Goal: Task Accomplishment & Management: Complete application form

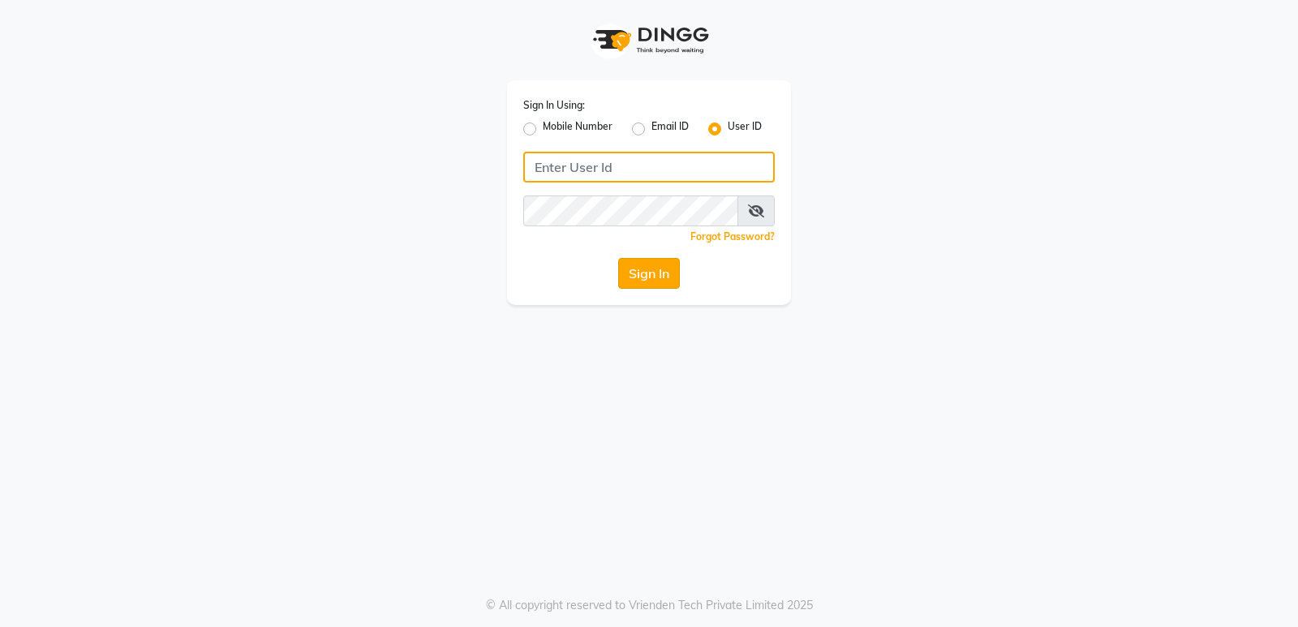
type input "stylishcut"
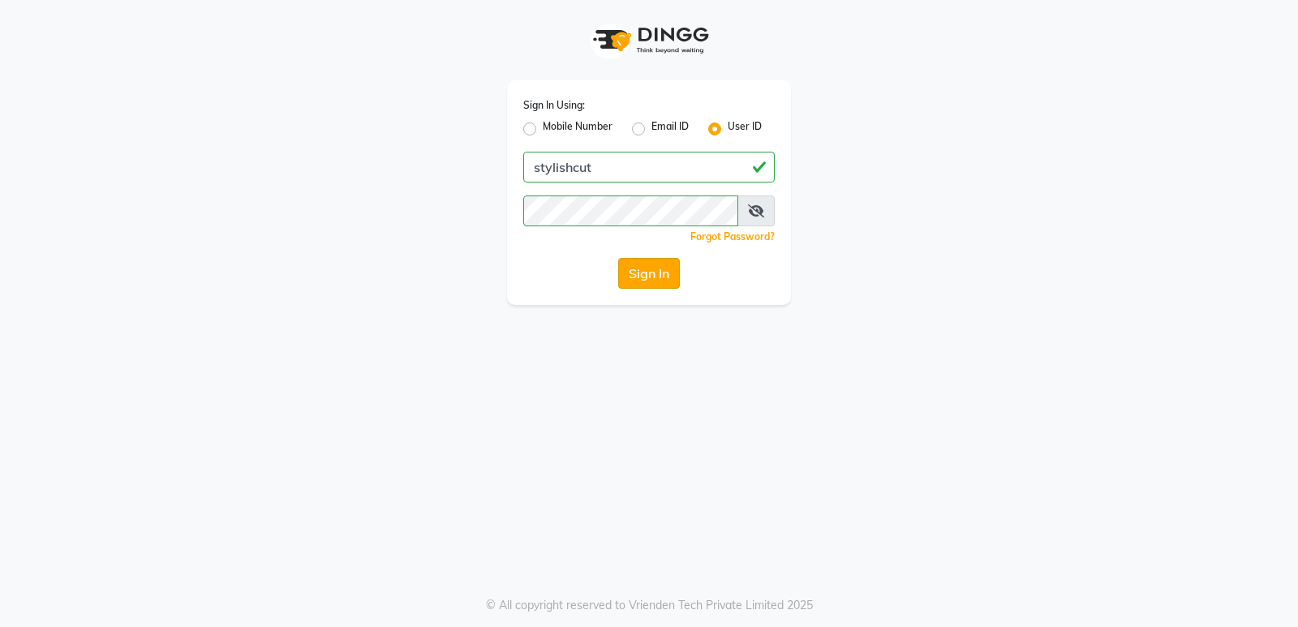
click at [632, 277] on button "Sign In" at bounding box center [649, 273] width 62 height 31
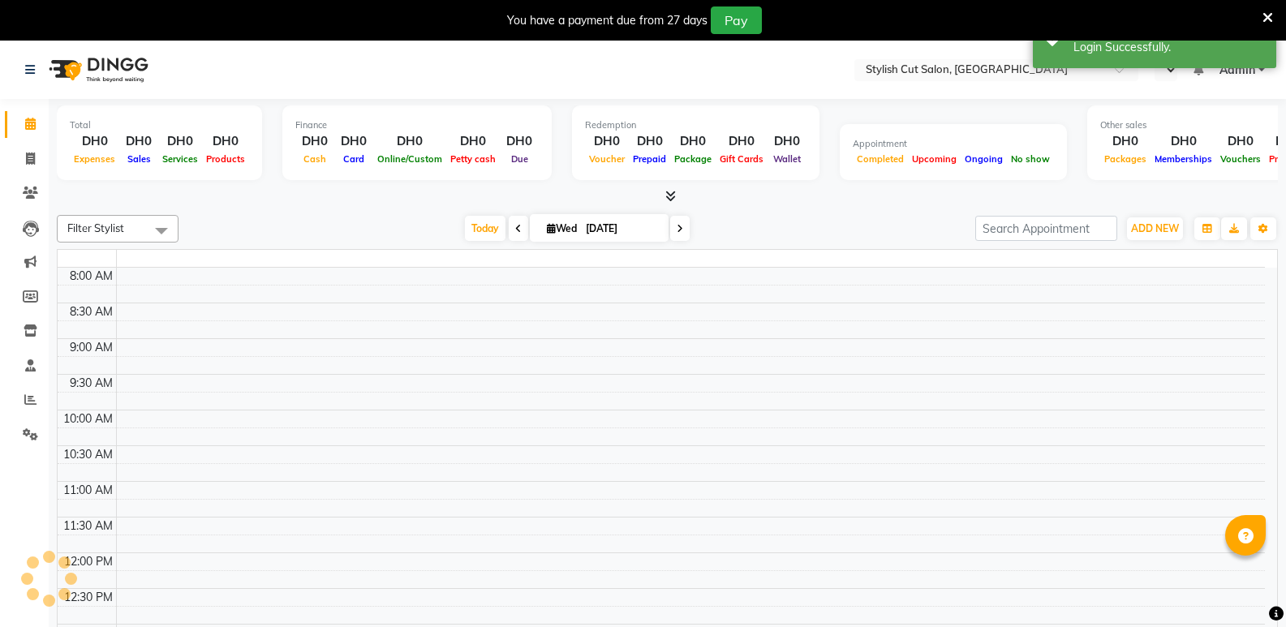
select select "en"
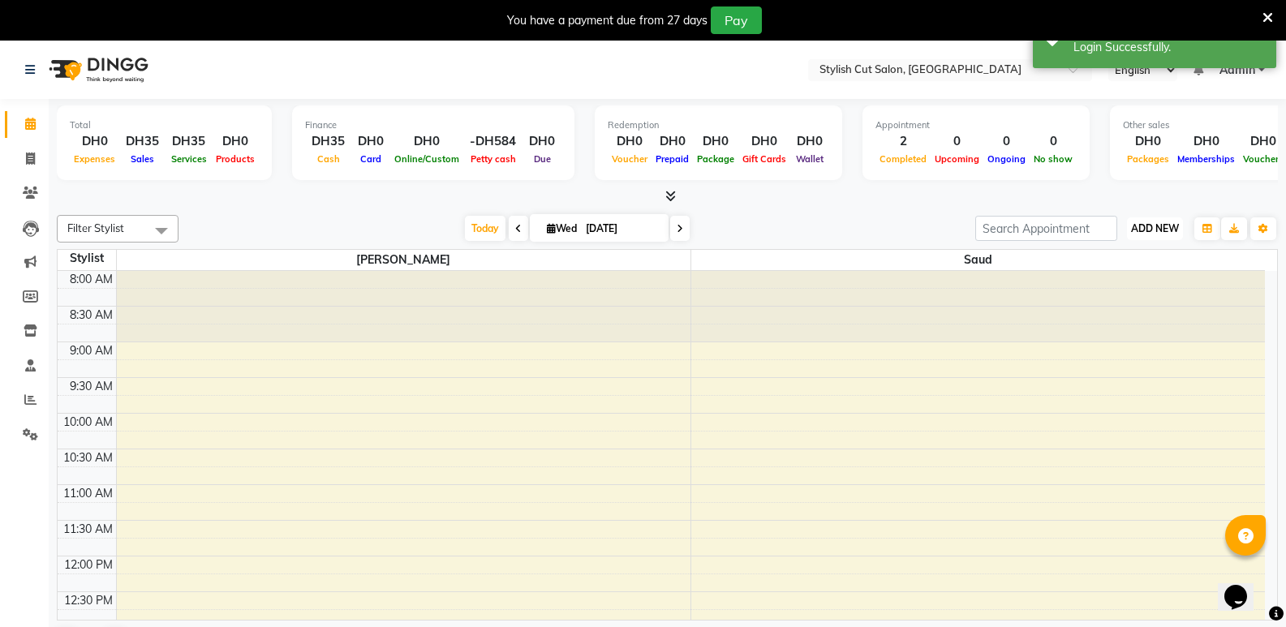
click at [1153, 222] on span "ADD NEW" at bounding box center [1155, 228] width 48 height 12
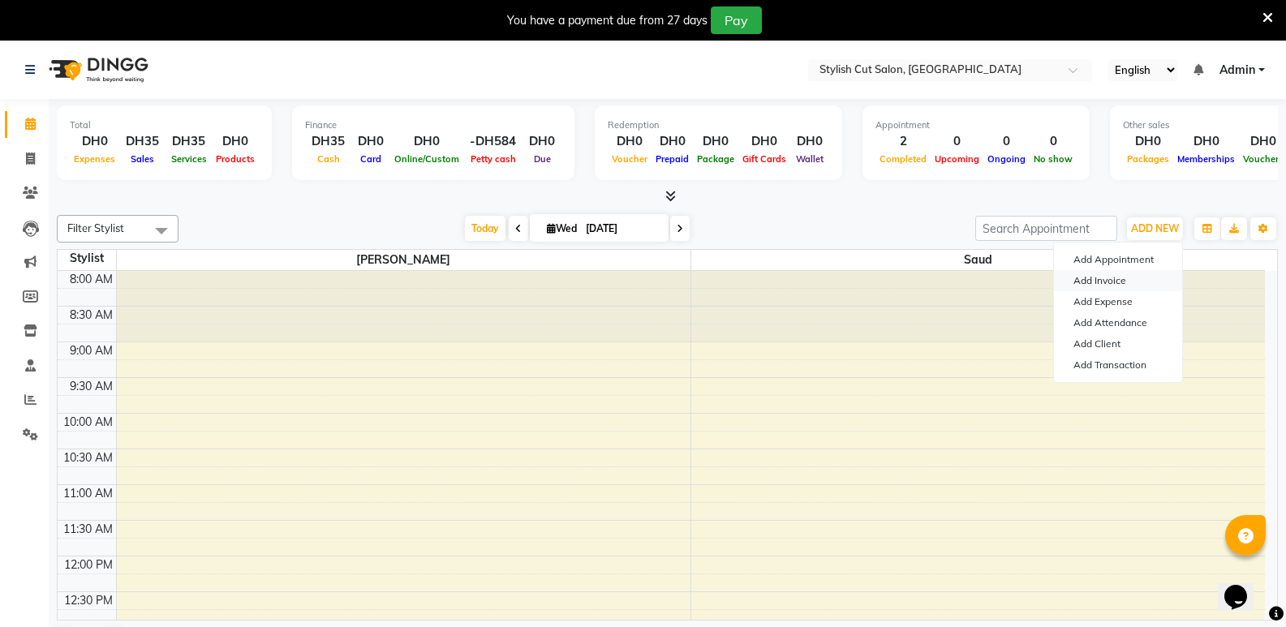
click at [1104, 282] on link "Add Invoice" at bounding box center [1118, 280] width 128 height 21
select select "8604"
select select "service"
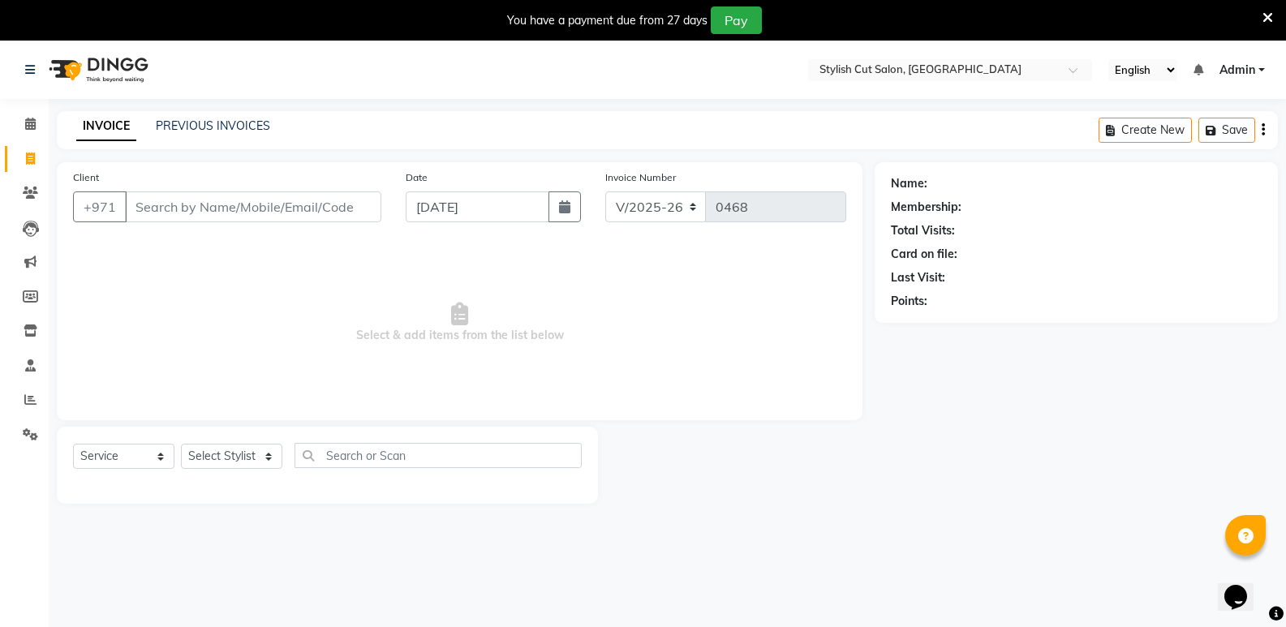
click at [308, 210] on input "Client" at bounding box center [253, 206] width 256 height 31
type input "558317262"
click at [347, 209] on span "Add Client" at bounding box center [340, 207] width 64 height 16
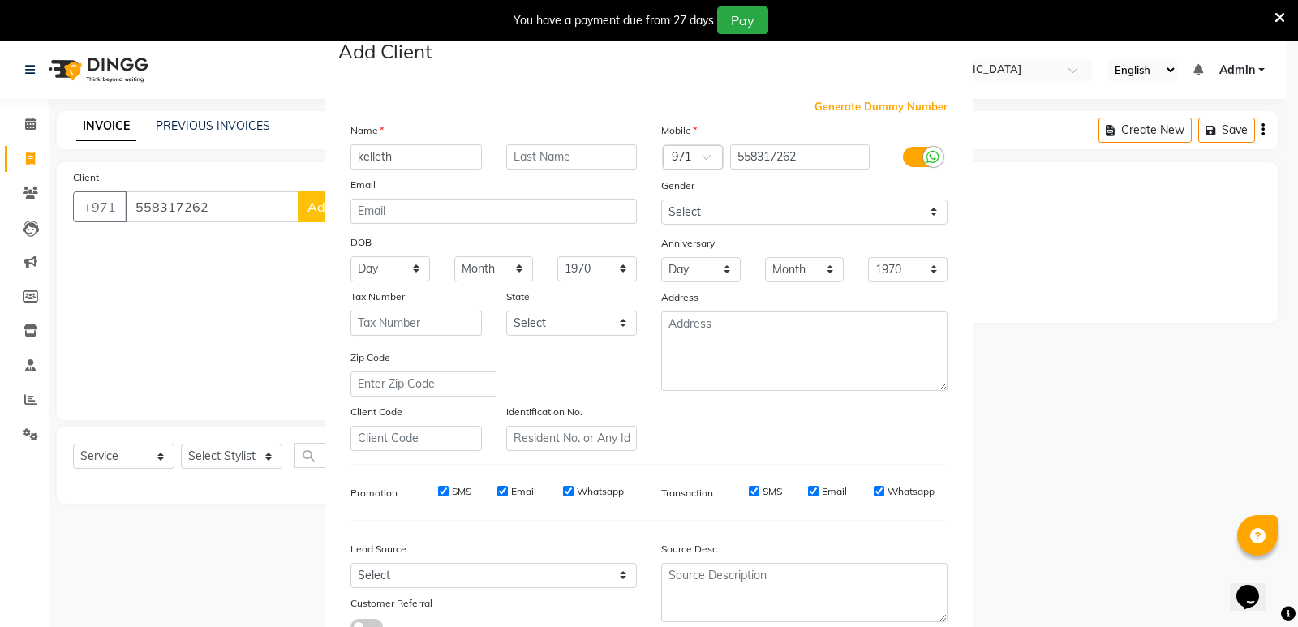
type input "kelleth"
click at [516, 157] on input "text" at bounding box center [571, 156] width 131 height 25
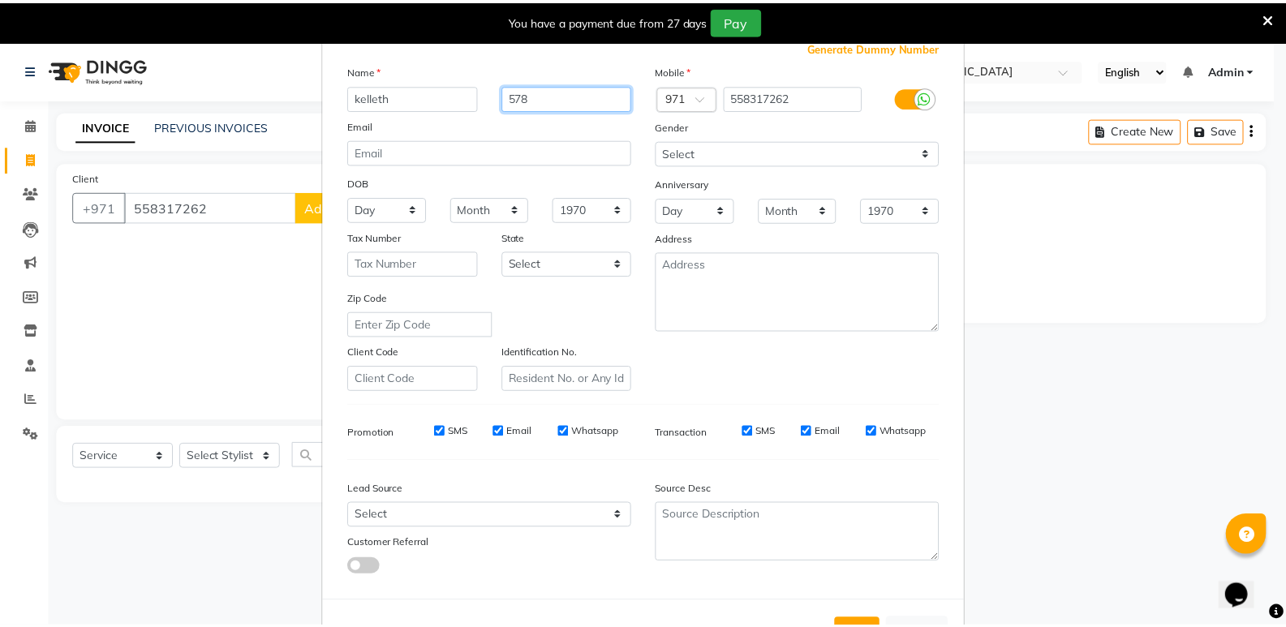
scroll to position [122, 0]
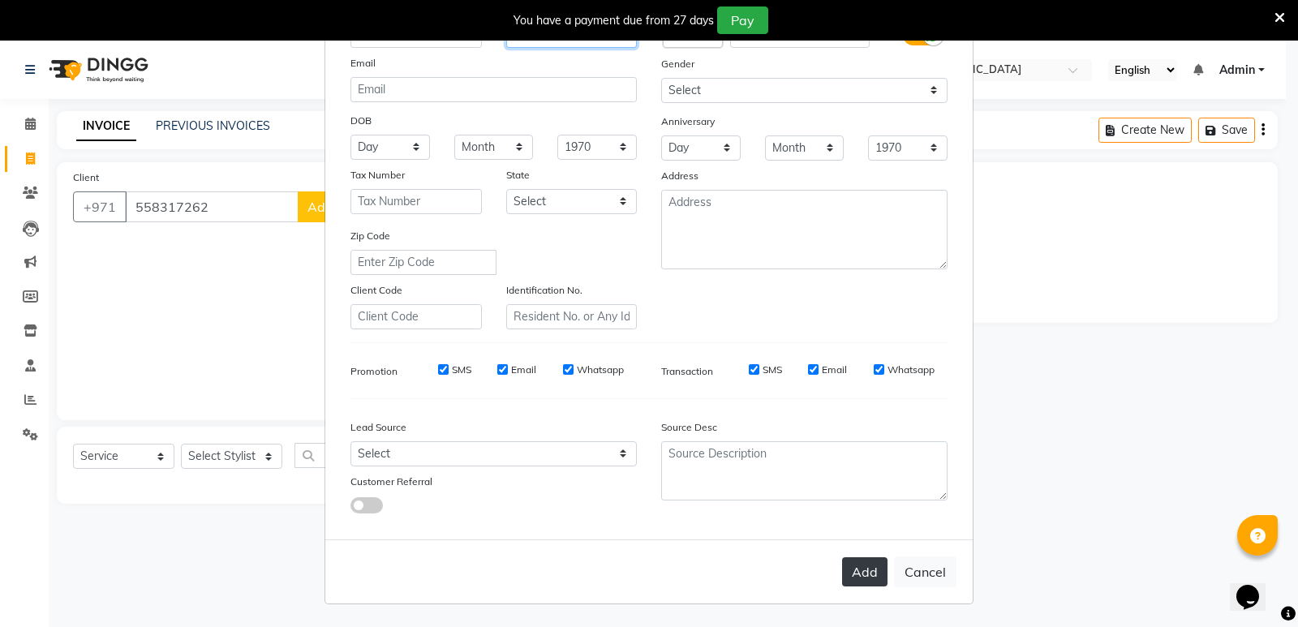
type input "578"
click at [850, 574] on button "Add" at bounding box center [864, 571] width 45 height 29
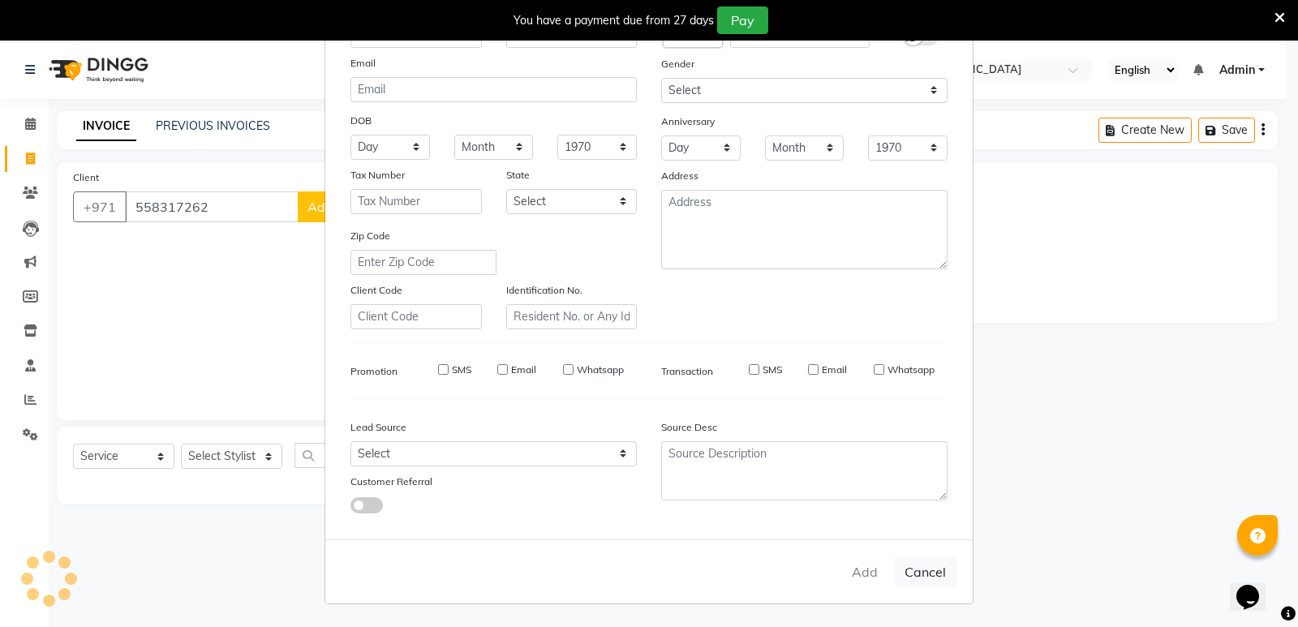
select select
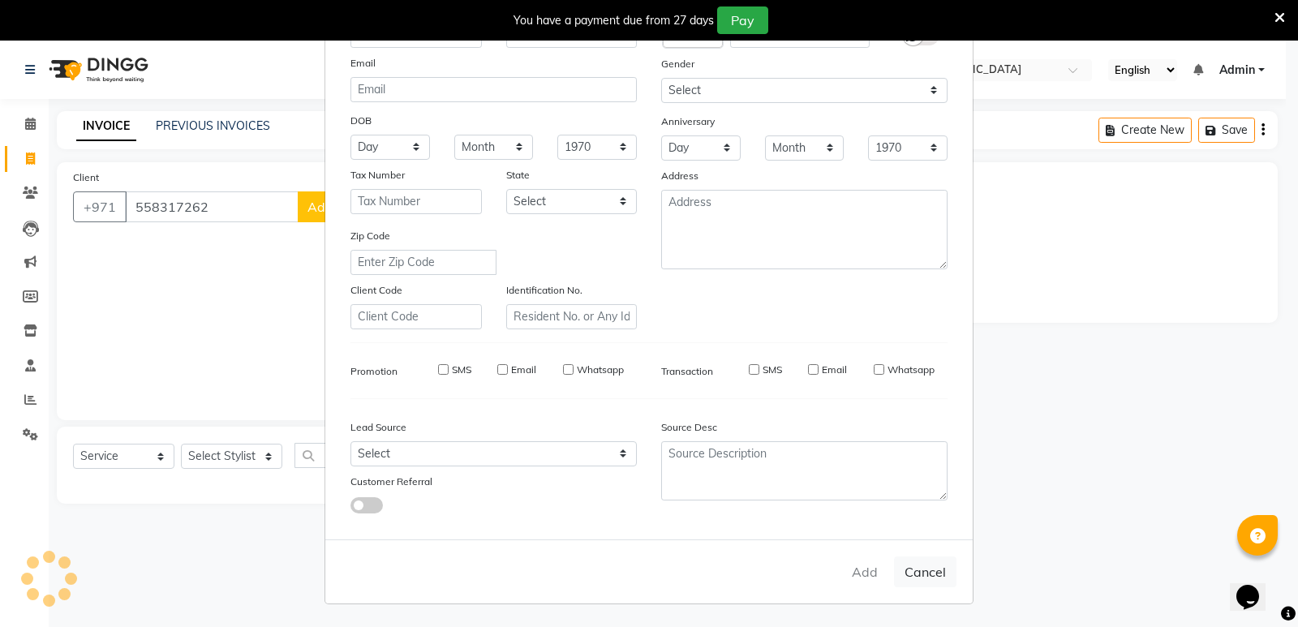
select select
checkbox input "false"
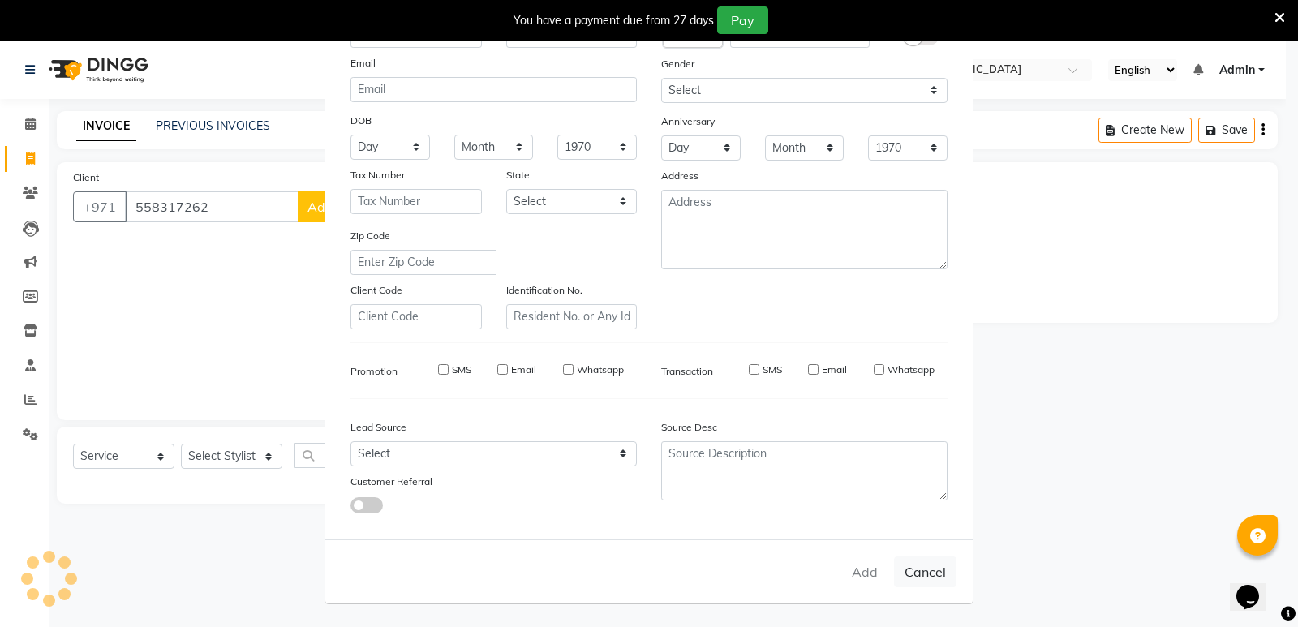
checkbox input "false"
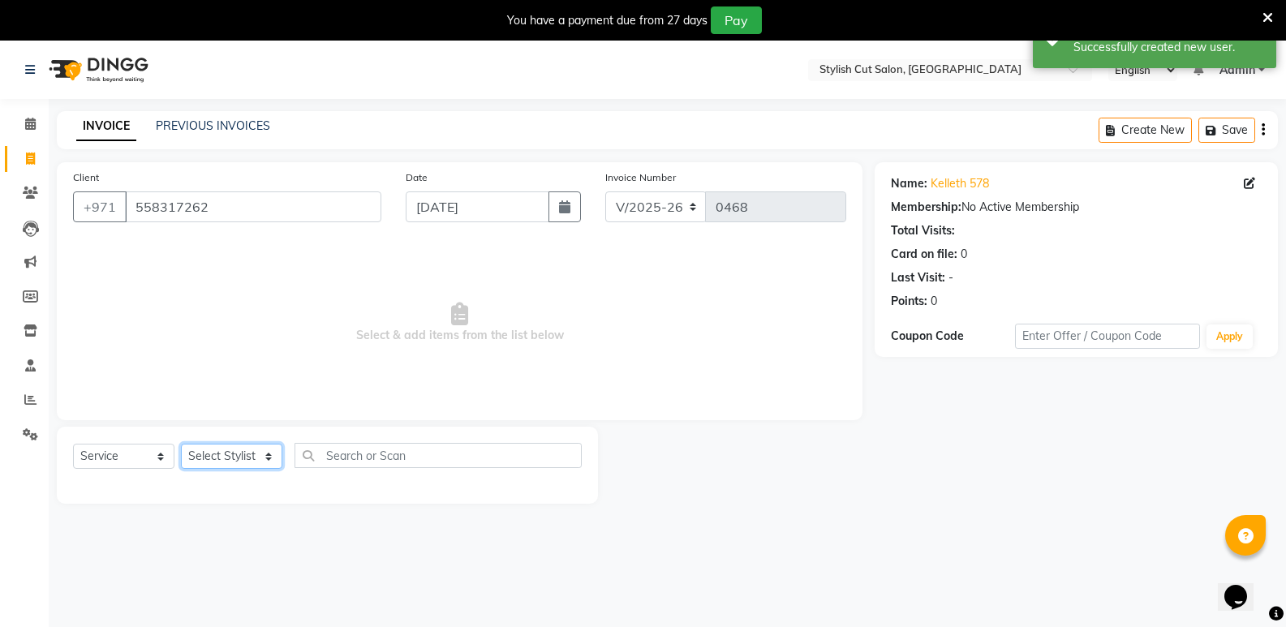
click at [223, 459] on select "Select Stylist Saud [PERSON_NAME]" at bounding box center [231, 456] width 101 height 25
select select "85848"
click at [181, 444] on select "Select Stylist Saud [PERSON_NAME]" at bounding box center [231, 456] width 101 height 25
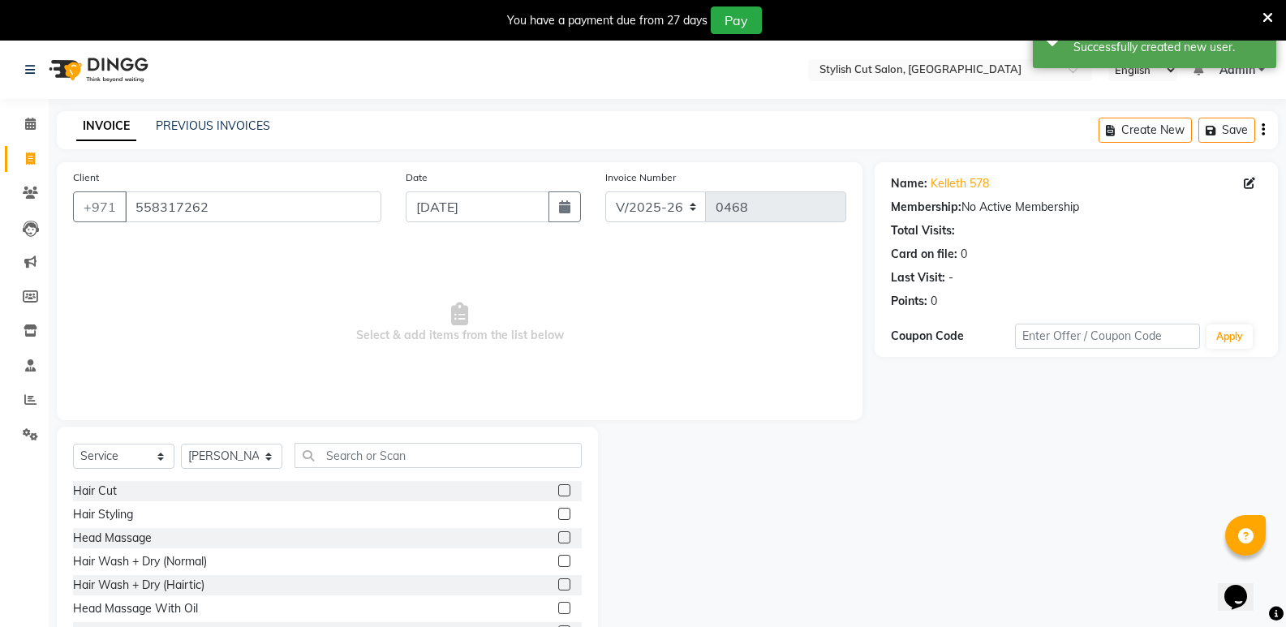
click at [558, 490] on label at bounding box center [564, 490] width 12 height 12
click at [558, 490] on input "checkbox" at bounding box center [563, 491] width 11 height 11
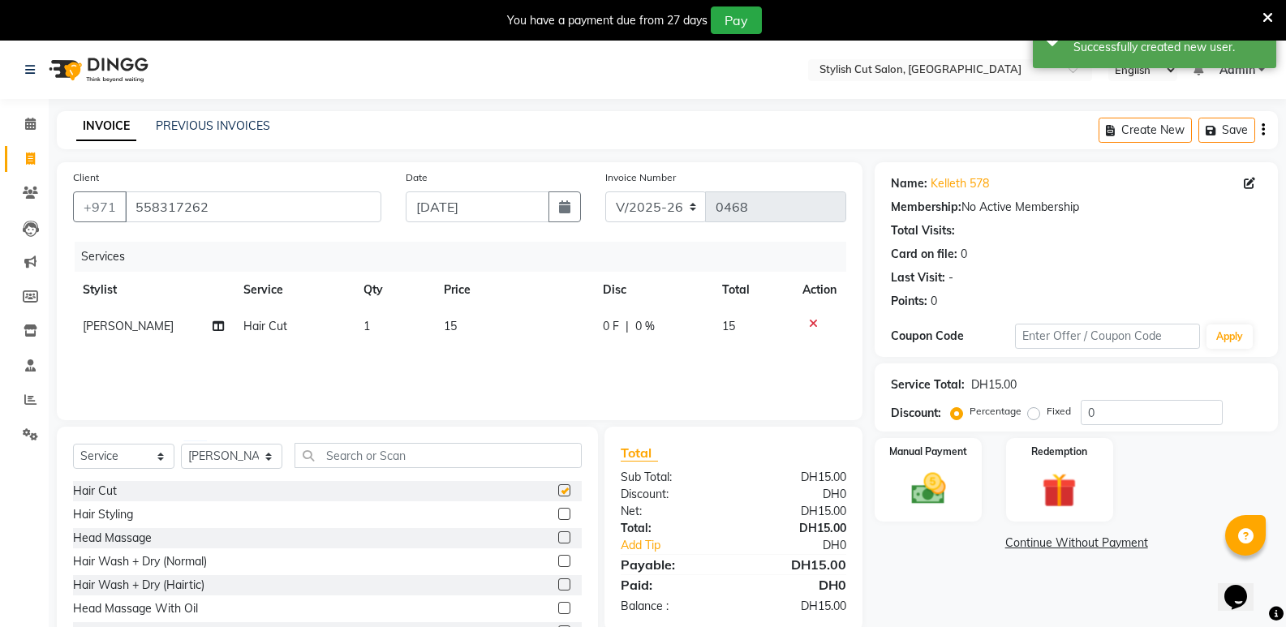
checkbox input "false"
click at [491, 462] on input "text" at bounding box center [438, 455] width 287 height 25
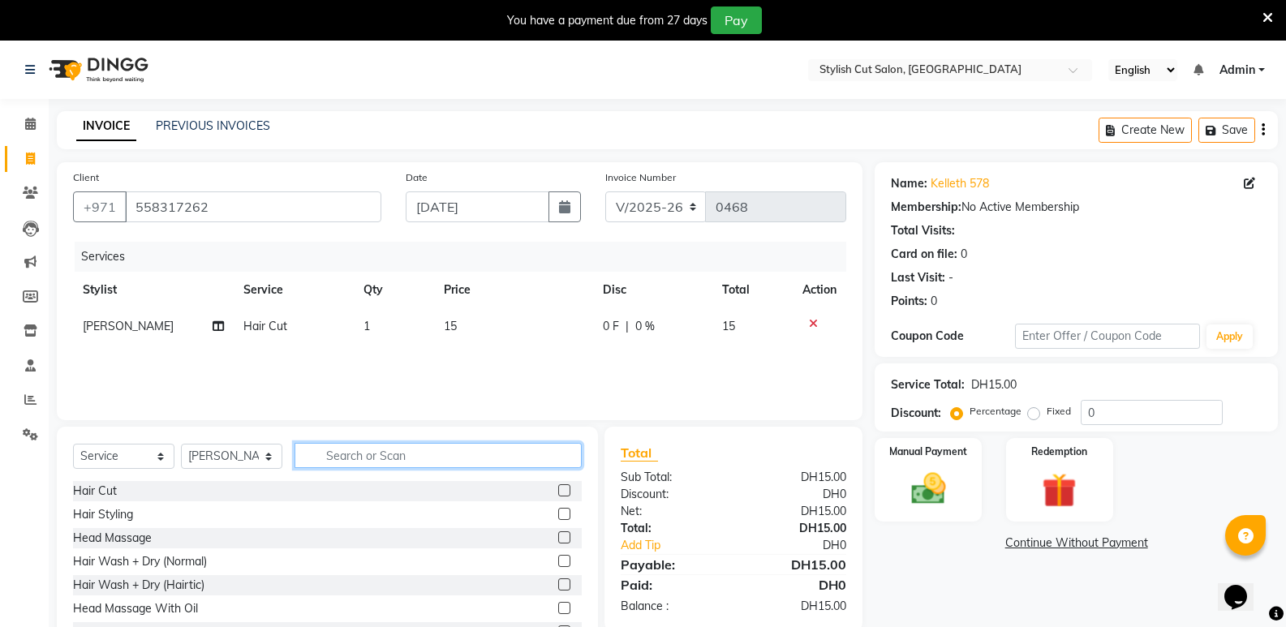
click at [451, 456] on input "text" at bounding box center [438, 455] width 287 height 25
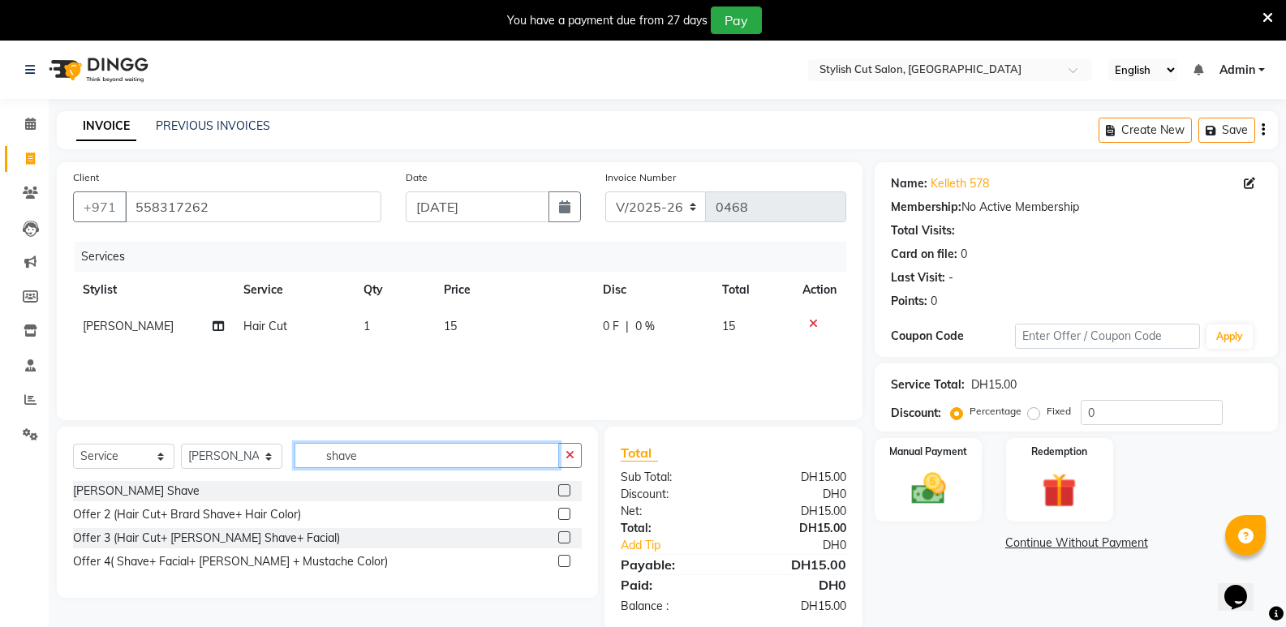
type input "shave"
click at [558, 491] on label at bounding box center [564, 490] width 12 height 12
click at [558, 491] on input "checkbox" at bounding box center [563, 491] width 11 height 11
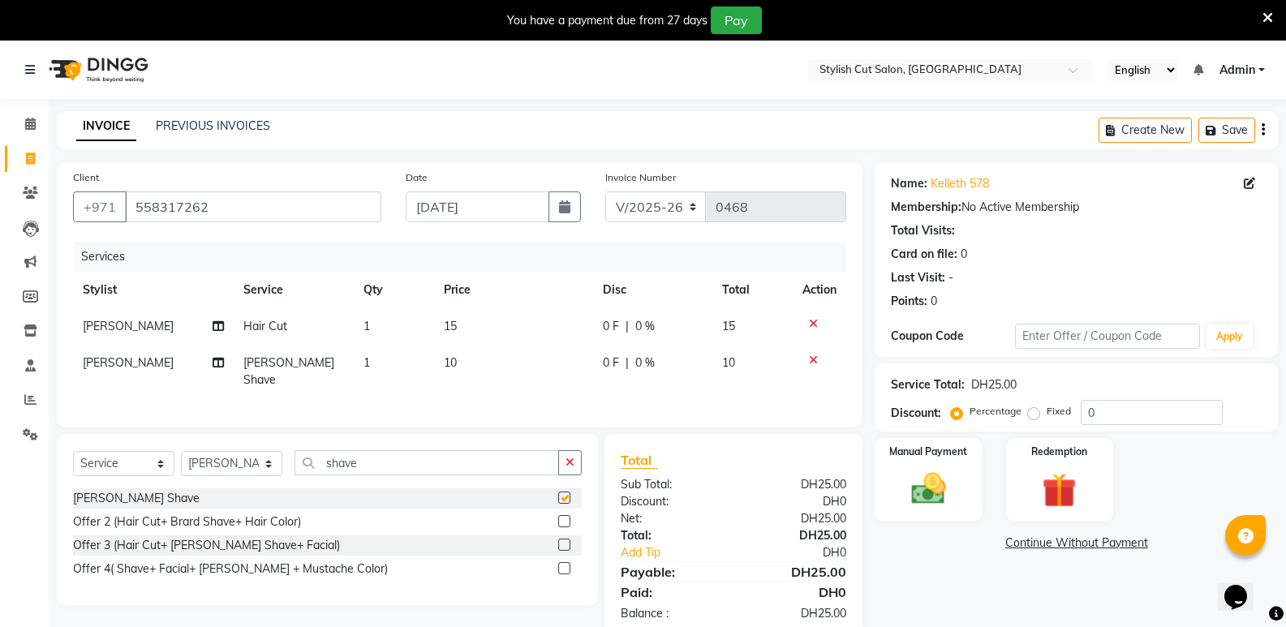
checkbox input "false"
click at [934, 486] on img at bounding box center [928, 488] width 58 height 41
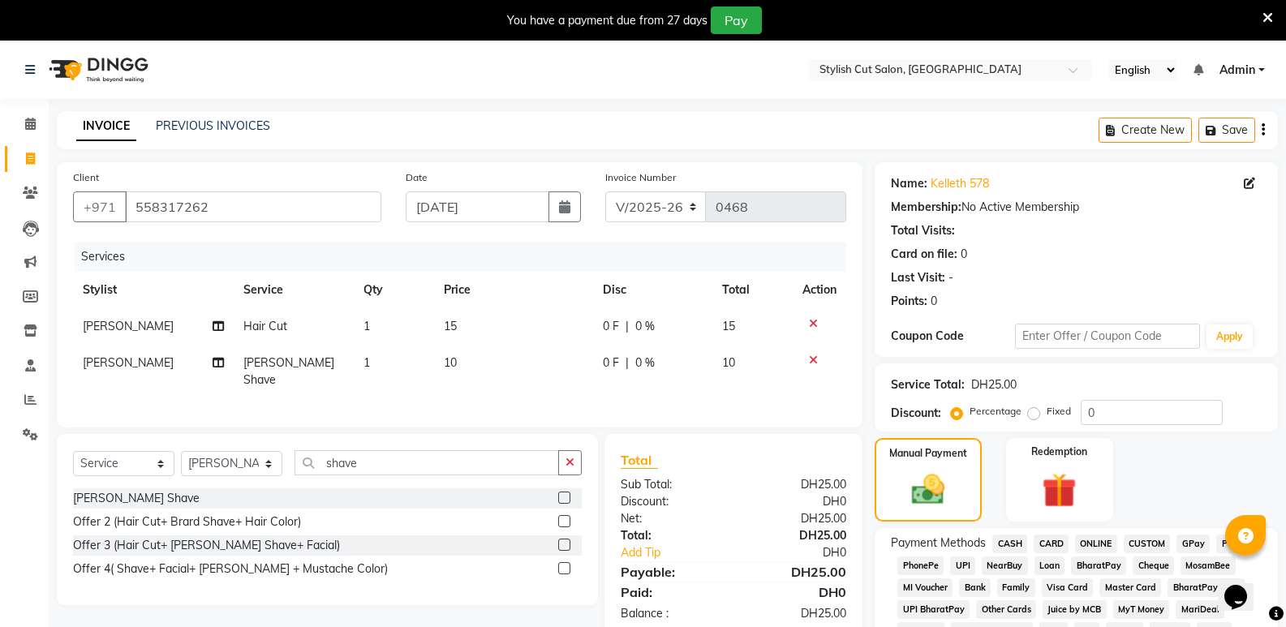
click at [1008, 547] on span "CASH" at bounding box center [1009, 544] width 35 height 19
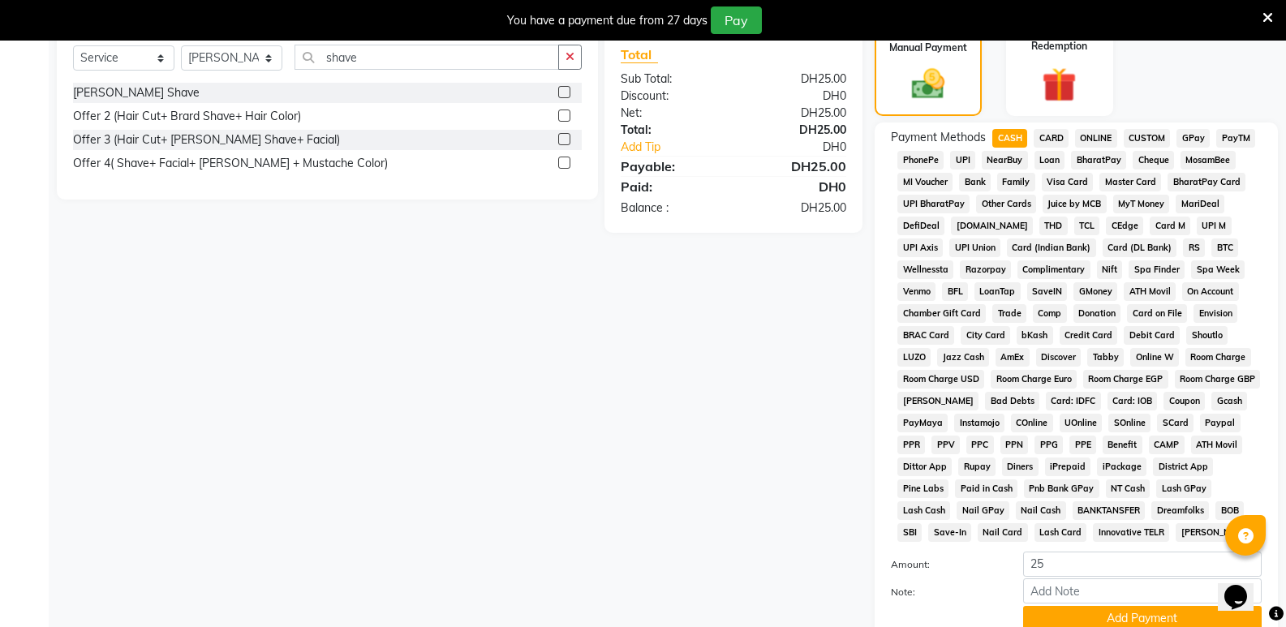
scroll to position [536, 0]
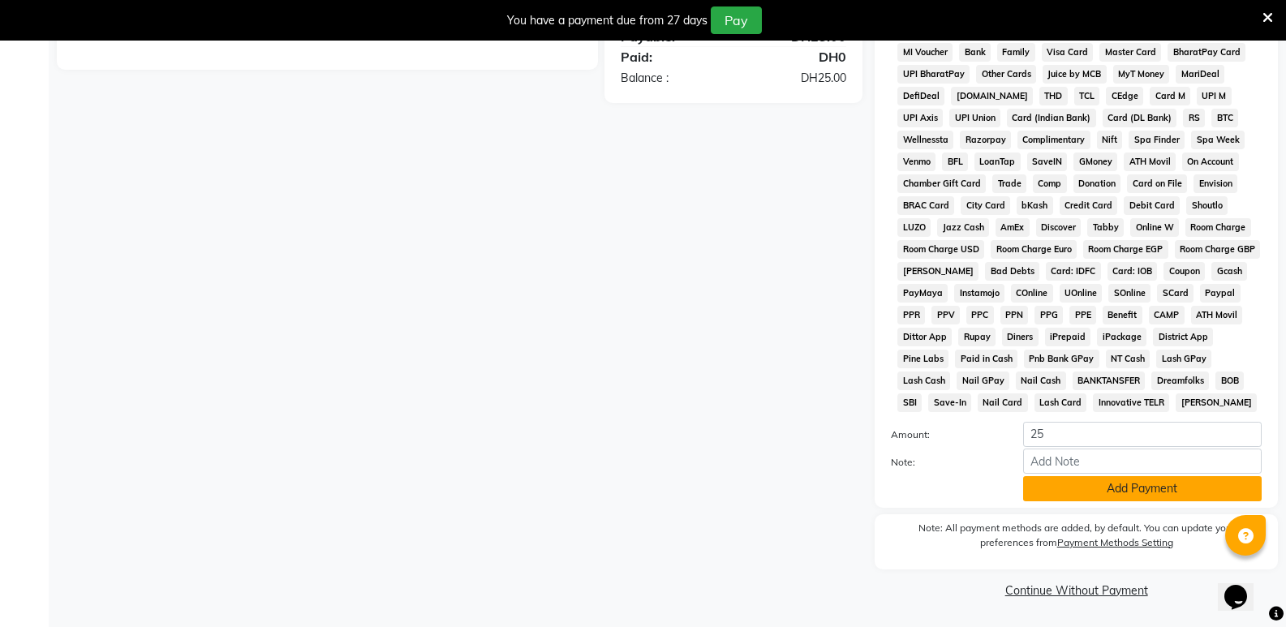
click at [1155, 482] on button "Add Payment" at bounding box center [1142, 488] width 239 height 25
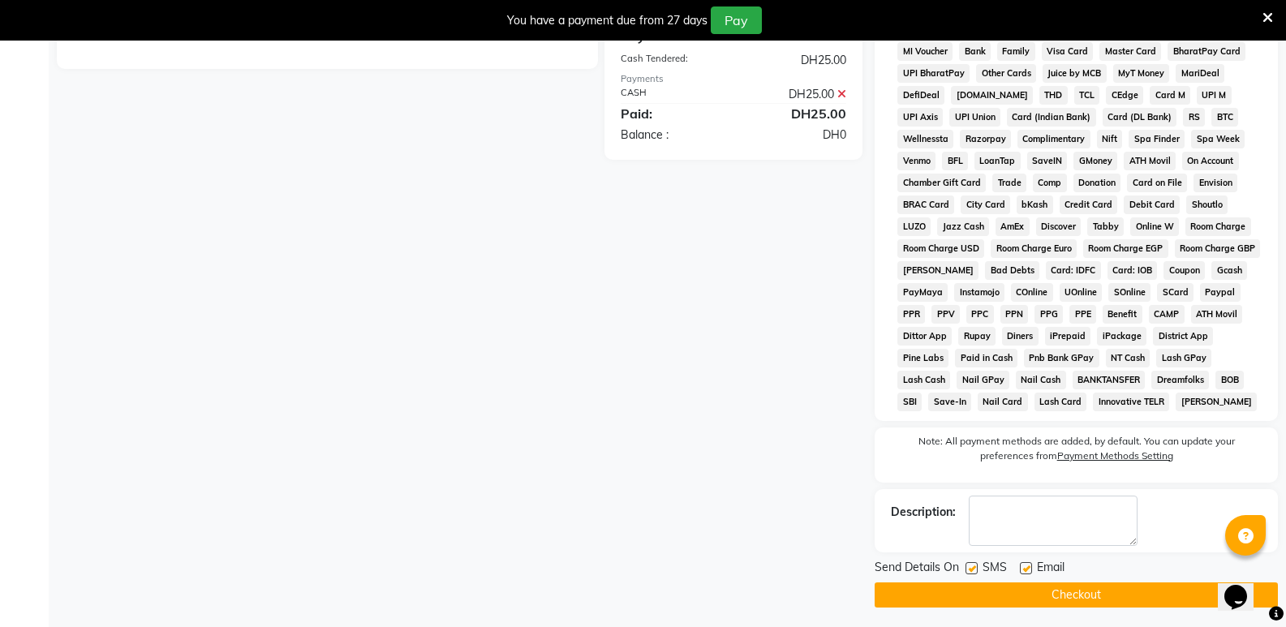
scroll to position [541, 0]
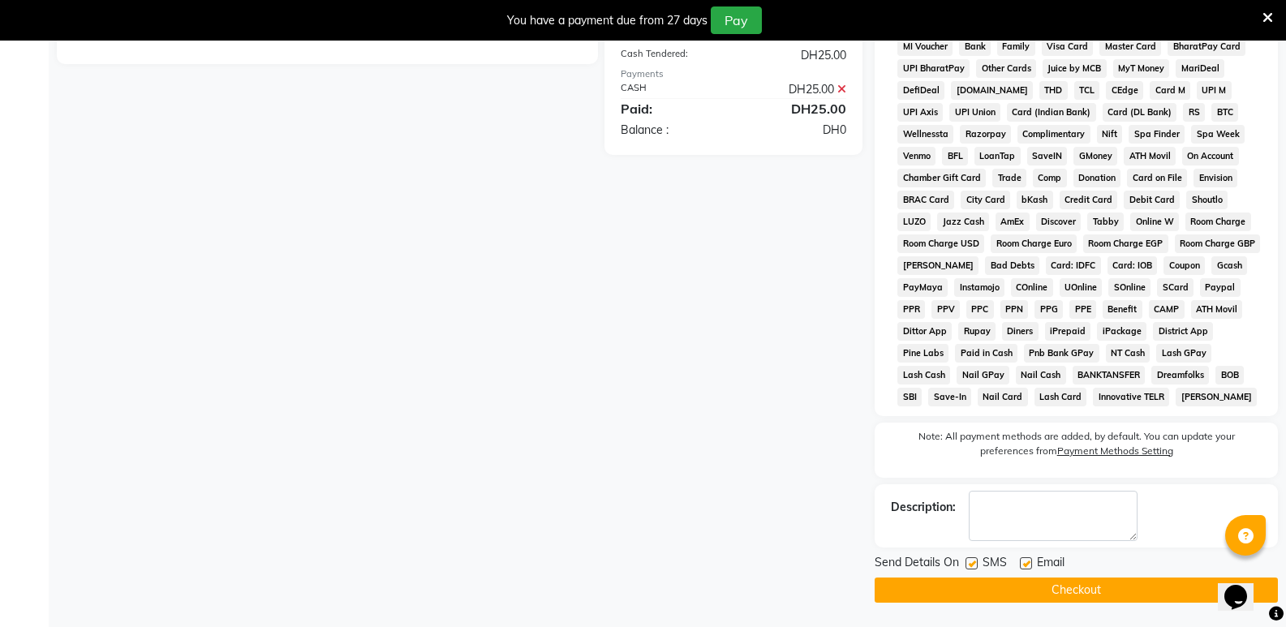
click at [1095, 587] on button "Checkout" at bounding box center [1076, 590] width 403 height 25
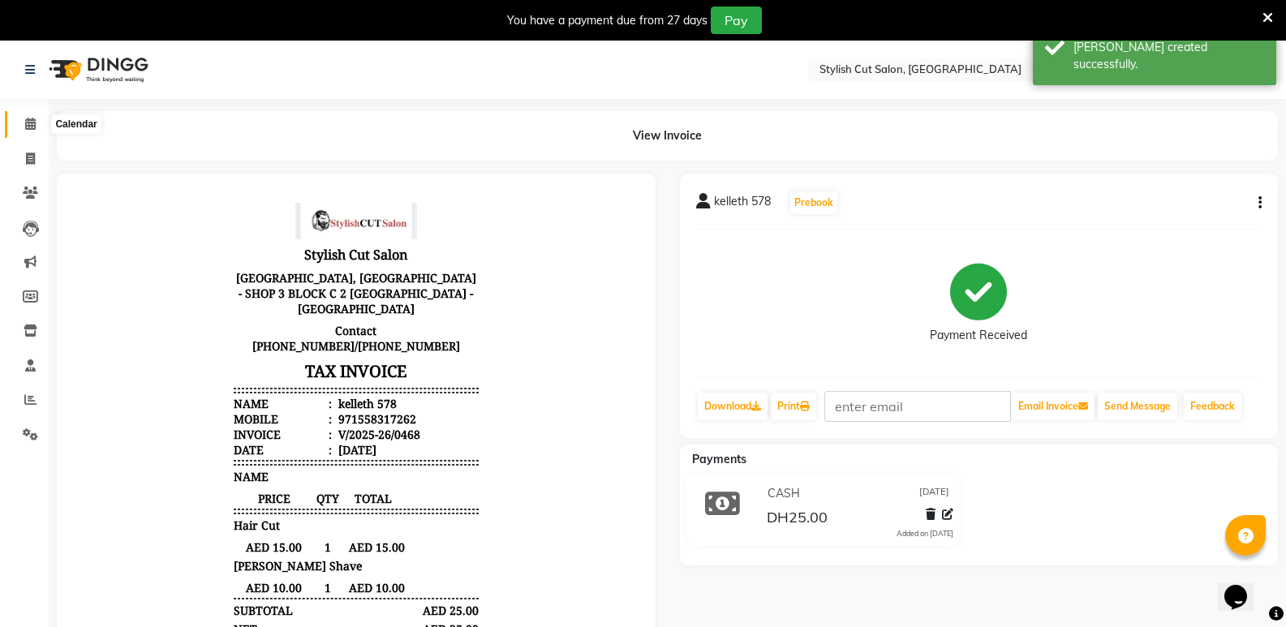
click at [30, 123] on icon at bounding box center [30, 124] width 11 height 12
